Goal: Task Accomplishment & Management: Use online tool/utility

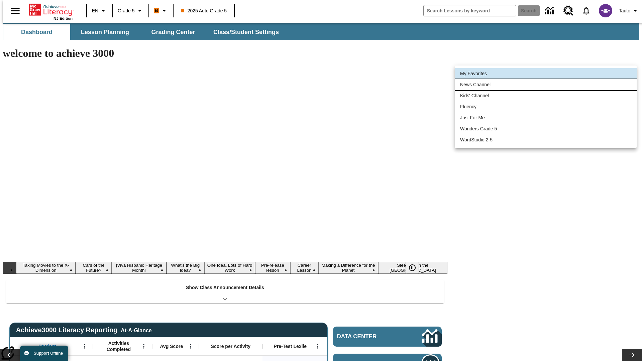
click at [546, 85] on li "News Channel" at bounding box center [546, 84] width 182 height 11
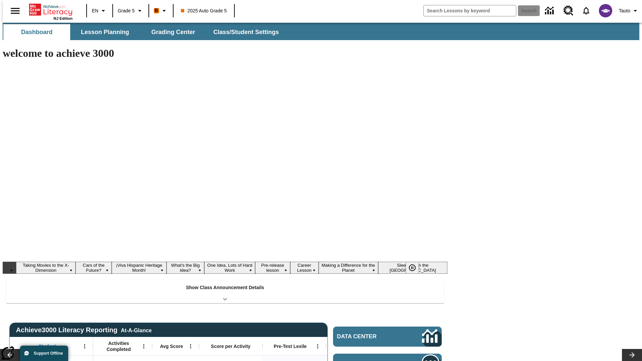
type input "120"
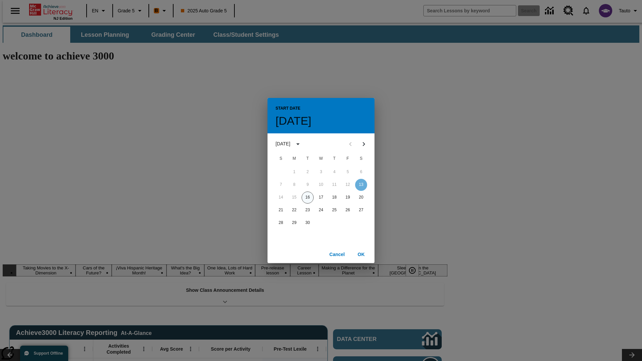
click at [308, 197] on button "16" at bounding box center [308, 198] width 12 height 12
click at [361, 254] on button "OK" at bounding box center [361, 255] width 21 height 12
